Goal: Task Accomplishment & Management: Use online tool/utility

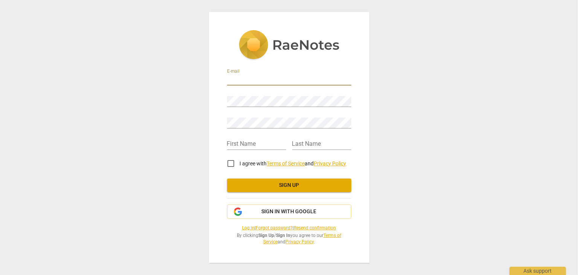
click at [231, 75] on input "email" at bounding box center [289, 80] width 124 height 11
type input "[EMAIL_ADDRESS][DOMAIN_NAME]"
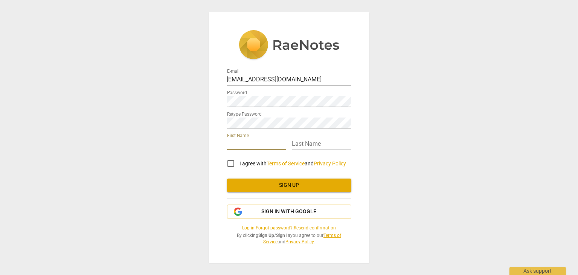
click at [259, 141] on input "text" at bounding box center [256, 144] width 59 height 11
type input "[PERSON_NAME]"
click at [309, 139] on div "Last Name" at bounding box center [321, 141] width 59 height 17
click at [306, 144] on input "text" at bounding box center [321, 144] width 59 height 11
type input "Wanyoike"
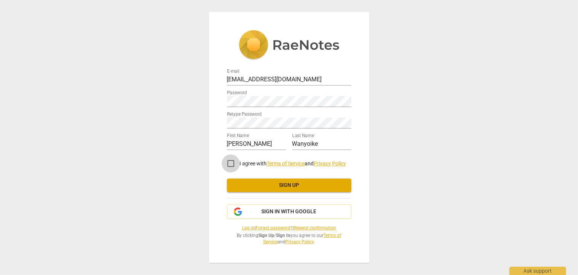
click at [232, 162] on input "I agree with Terms of Service and Privacy Policy" at bounding box center [231, 163] width 18 height 18
checkbox input "true"
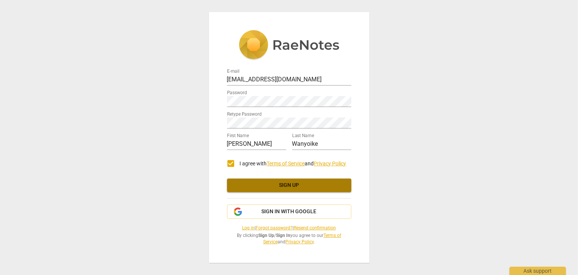
click at [295, 183] on span "Sign up" at bounding box center [289, 186] width 112 height 8
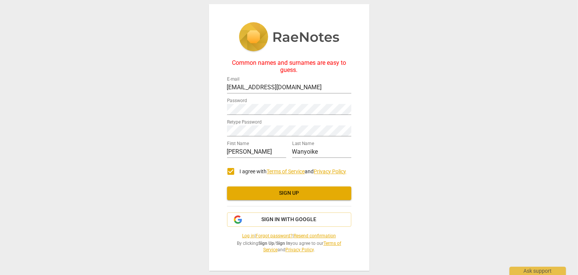
click at [295, 193] on span "Sign up" at bounding box center [289, 194] width 112 height 8
click at [192, 127] on div "Common names and surnames are easy to guess. E-mail wanyoikerachel@gmail.com Pa…" at bounding box center [289, 137] width 578 height 275
click at [271, 187] on button "Sign up" at bounding box center [289, 194] width 124 height 14
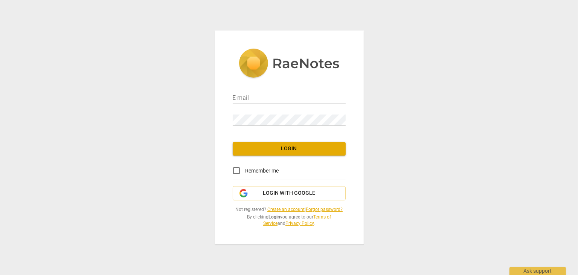
type input "wanyoikerachel@gmail.com"
click at [258, 171] on span "Remember me" at bounding box center [263, 171] width 34 height 8
click at [246, 171] on input "Remember me" at bounding box center [237, 171] width 18 height 18
checkbox input "true"
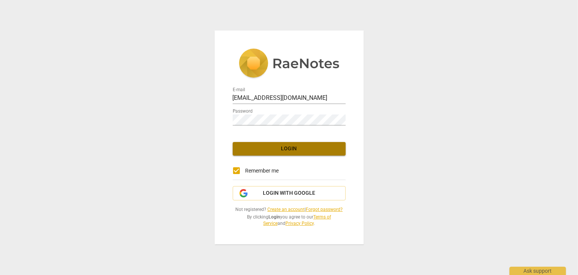
click at [279, 151] on span "Login" at bounding box center [289, 149] width 101 height 8
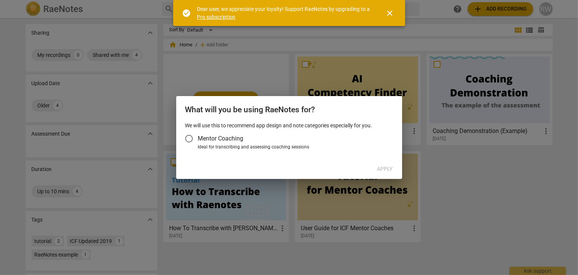
click at [203, 140] on span "Mentor Coaching" at bounding box center [221, 138] width 46 height 9
click at [198, 140] on input "Mentor Coaching" at bounding box center [189, 139] width 18 height 18
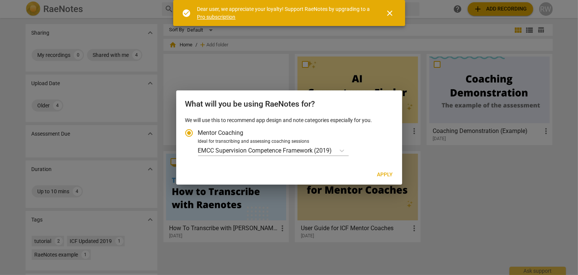
click at [265, 201] on div at bounding box center [289, 137] width 578 height 275
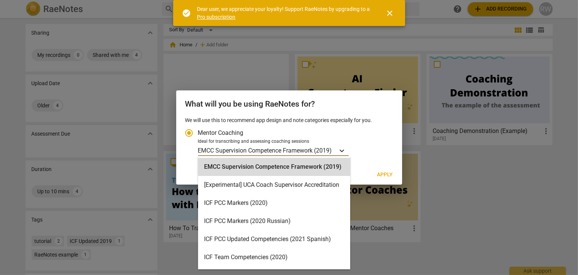
click at [341, 151] on icon "Account type" at bounding box center [342, 151] width 8 height 8
click at [0, 0] on input "Ideal for transcribing and assessing coaching sessions 16 results available. Us…" at bounding box center [0, 0] width 0 height 0
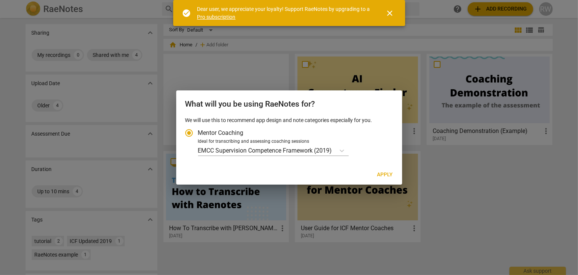
click at [381, 230] on div at bounding box center [289, 137] width 578 height 275
click at [288, 40] on div at bounding box center [289, 137] width 578 height 275
click at [192, 135] on input "Mentor Coaching" at bounding box center [189, 133] width 18 height 18
click at [190, 134] on input "Mentor Coaching" at bounding box center [189, 133] width 18 height 18
click at [357, 102] on h2 "What will you be using RaeNotes for?" at bounding box center [289, 103] width 208 height 9
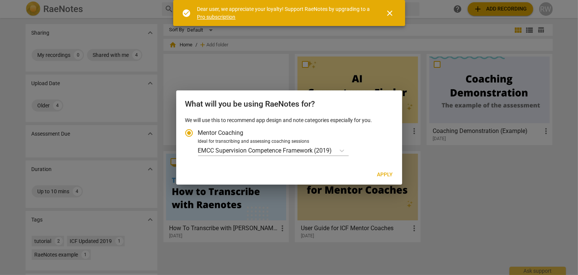
click at [392, 17] on span "close" at bounding box center [390, 13] width 9 height 9
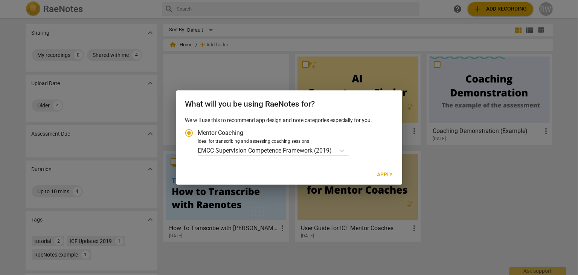
click at [326, 60] on div at bounding box center [289, 137] width 578 height 275
click at [340, 150] on icon "Account type" at bounding box center [342, 151] width 8 height 8
click at [0, 0] on input "Ideal for transcribing and assessing coaching sessions EMCC Supervision Compete…" at bounding box center [0, 0] width 0 height 0
click at [340, 150] on icon "Account type" at bounding box center [342, 151] width 8 height 8
click at [0, 0] on input "Ideal for transcribing and assessing coaching sessions EMCC Supervision Compete…" at bounding box center [0, 0] width 0 height 0
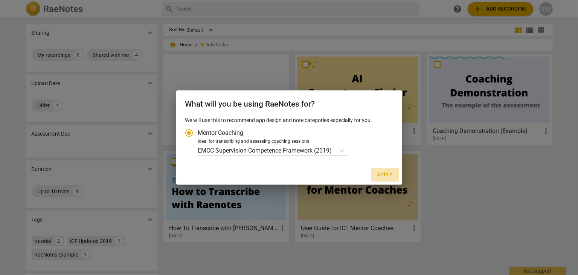
click at [384, 174] on span "Apply" at bounding box center [386, 175] width 16 height 8
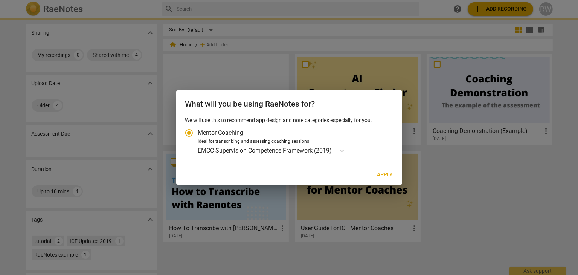
radio input "false"
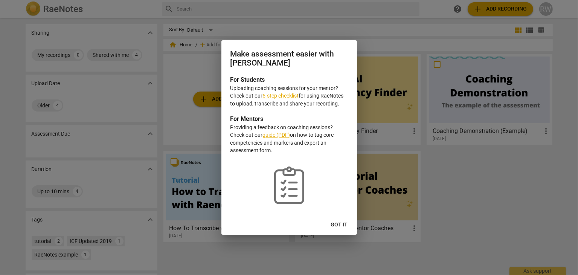
click at [275, 96] on link "5-step checklist" at bounding box center [281, 96] width 36 height 6
click at [342, 225] on span "Got it" at bounding box center [339, 225] width 17 height 8
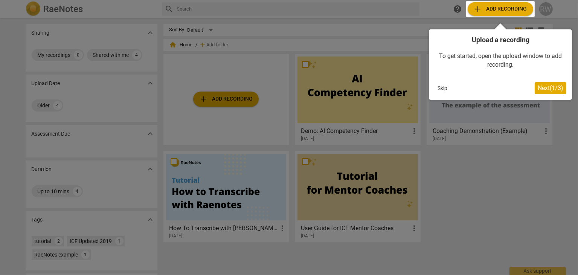
click at [504, 8] on div at bounding box center [500, 9] width 69 height 17
click at [443, 89] on button "Skip" at bounding box center [443, 88] width 16 height 11
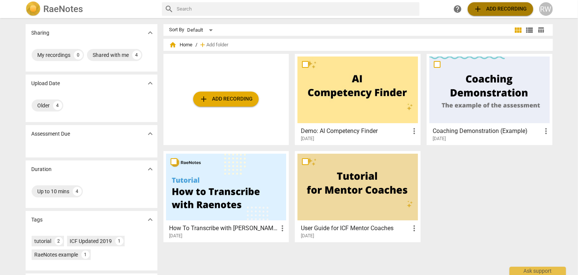
click at [495, 11] on span "add Add recording" at bounding box center [501, 9] width 54 height 9
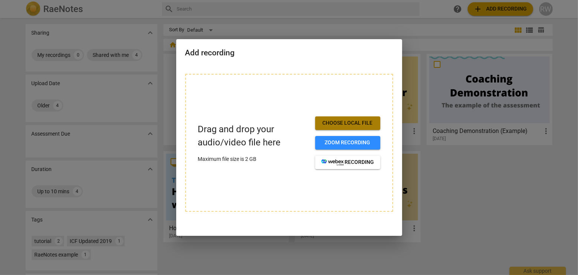
click at [342, 123] on span "Choose local file" at bounding box center [347, 123] width 53 height 8
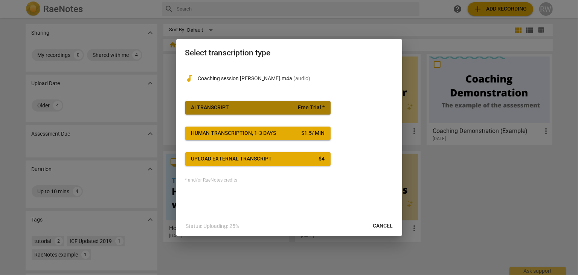
click at [241, 109] on span "AI Transcript Free Trial *" at bounding box center [257, 108] width 133 height 8
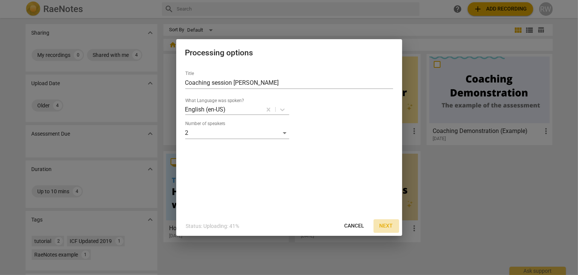
click at [386, 226] on span "Next" at bounding box center [387, 226] width 14 height 8
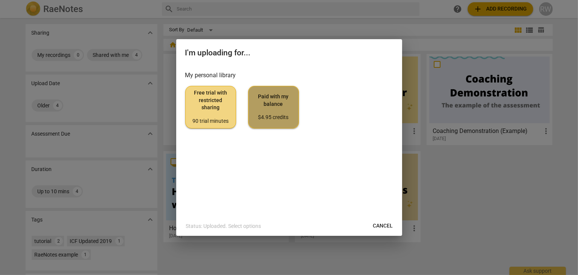
click at [277, 96] on span "Paid with my balance $4.95 credits" at bounding box center [274, 107] width 38 height 28
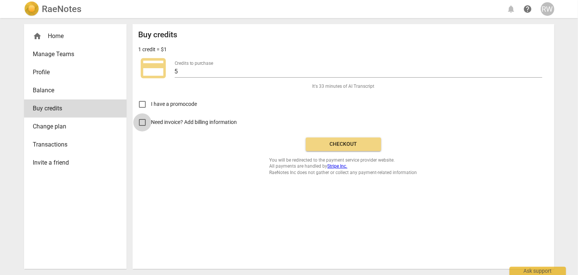
click at [142, 123] on input "Need invoice? Add billing information" at bounding box center [142, 122] width 18 height 18
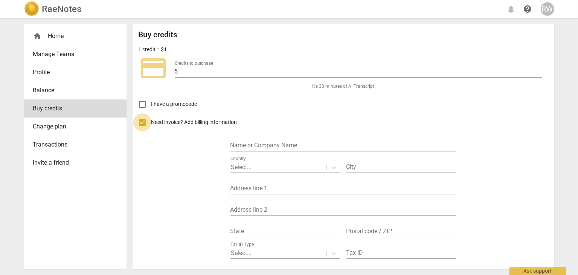
click at [142, 123] on input "Need invoice? Add billing information" at bounding box center [142, 122] width 18 height 18
checkbox input "false"
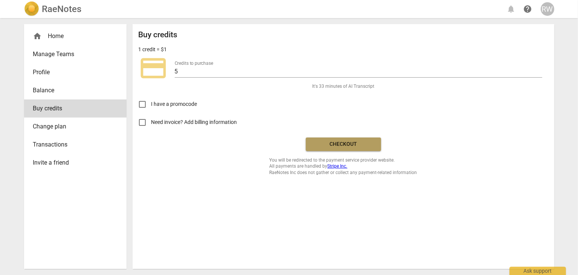
click at [344, 145] on span "Checkout" at bounding box center [343, 145] width 63 height 8
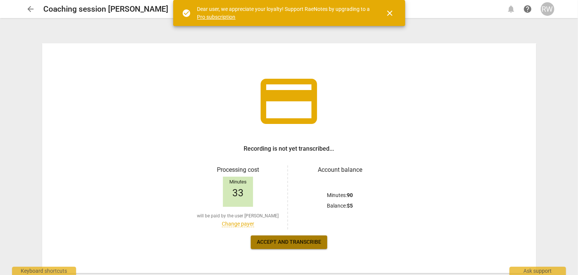
click at [297, 242] on span "Accept and transcribe" at bounding box center [289, 243] width 64 height 8
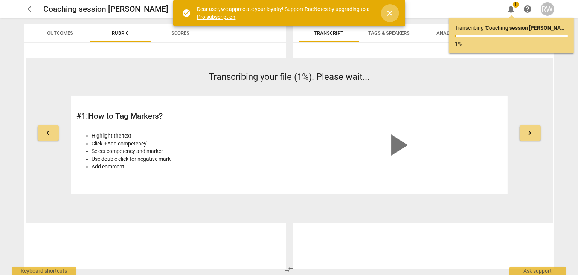
click at [391, 13] on span "close" at bounding box center [390, 13] width 9 height 9
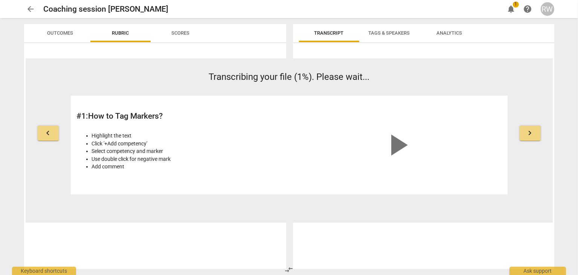
click at [122, 138] on li "Highlight the text" at bounding box center [188, 136] width 193 height 8
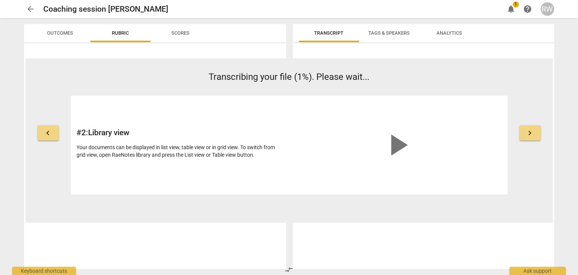
click at [531, 138] on span "keyboard_arrow_right" at bounding box center [530, 132] width 9 height 9
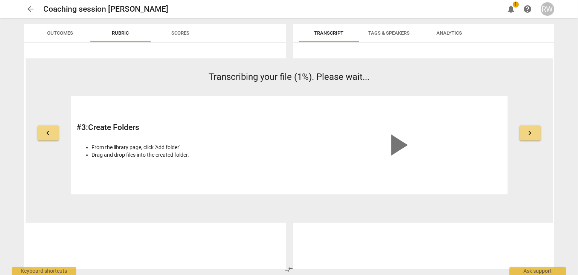
click at [531, 138] on span "keyboard_arrow_right" at bounding box center [530, 132] width 9 height 9
click at [294, 82] on span "Transcribing your file (1%). Please wait..." at bounding box center [289, 77] width 161 height 11
click at [333, 32] on span "Transcript" at bounding box center [329, 33] width 29 height 6
